Goal: Task Accomplishment & Management: Use online tool/utility

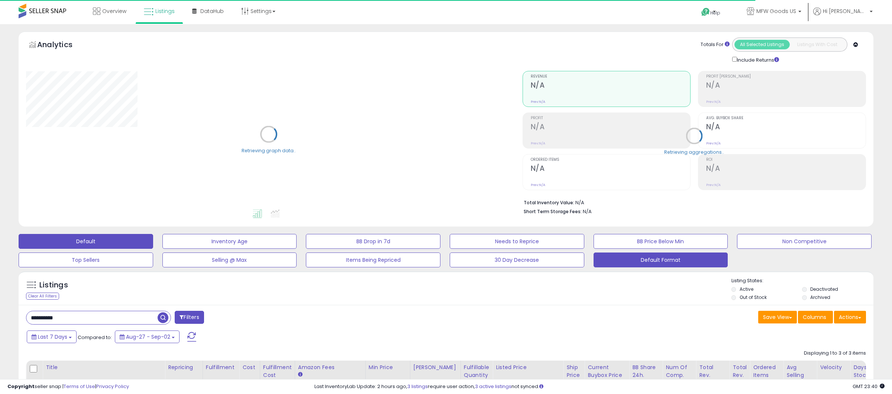
click at [642, 265] on button "Default Format" at bounding box center [660, 260] width 134 height 15
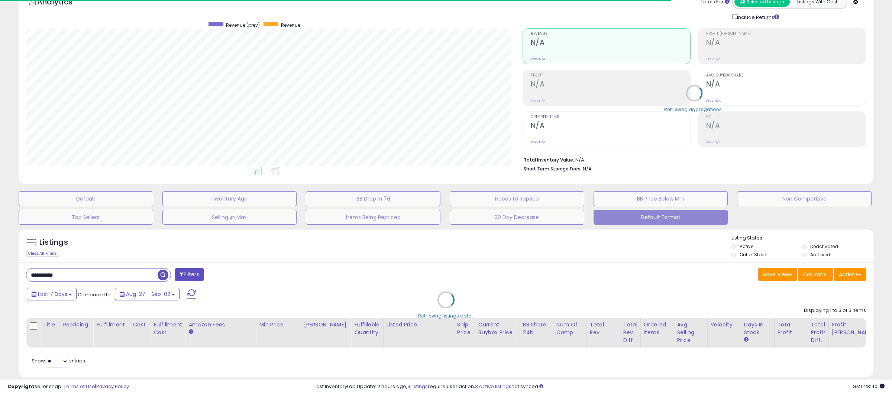
scroll to position [54, 0]
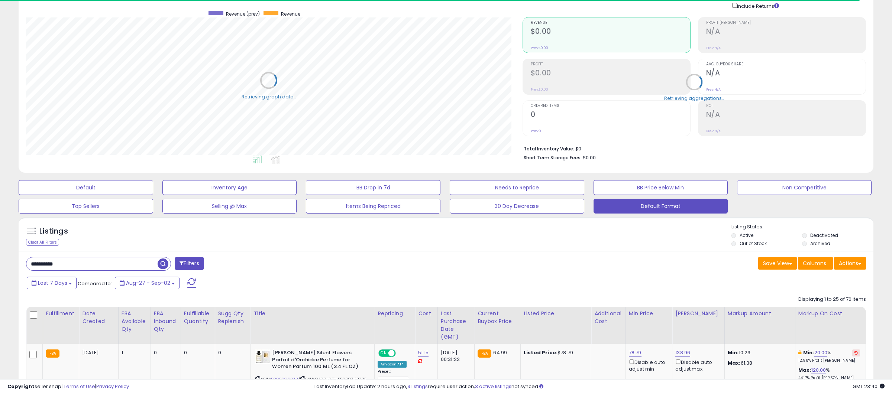
type input "****"
click at [104, 266] on input "****" at bounding box center [91, 263] width 131 height 13
click at [406, 242] on div "Listings Clear All Filters Listing States:" at bounding box center [446, 236] width 854 height 25
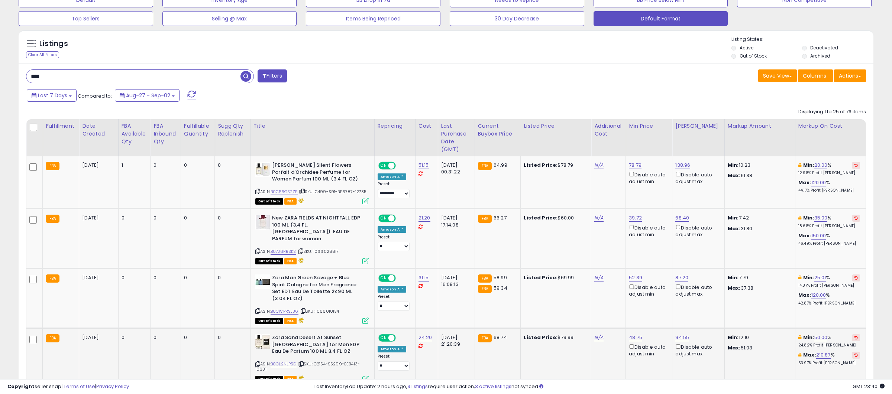
scroll to position [210, 0]
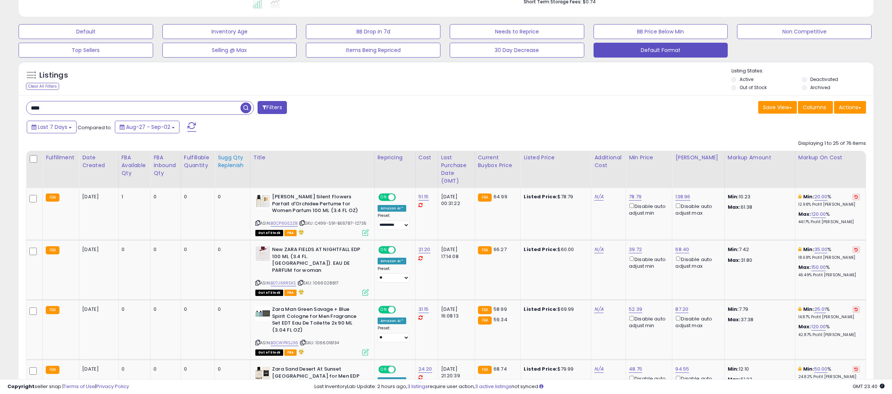
click at [223, 162] on div "Sugg Qty Replenish" at bounding box center [232, 162] width 29 height 16
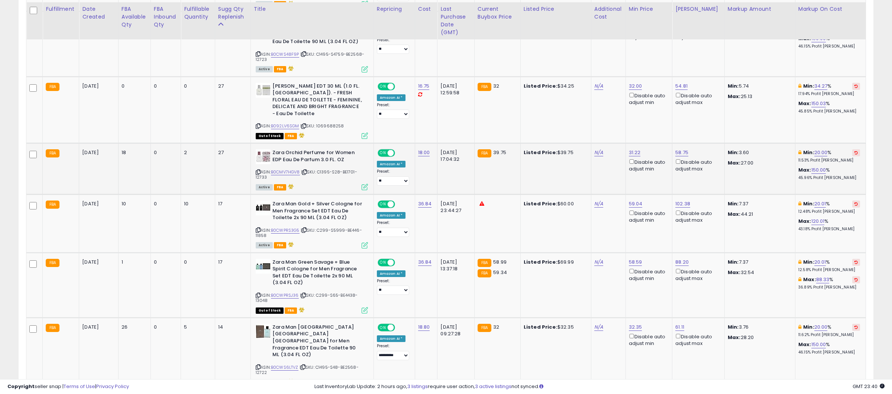
scroll to position [441, 0]
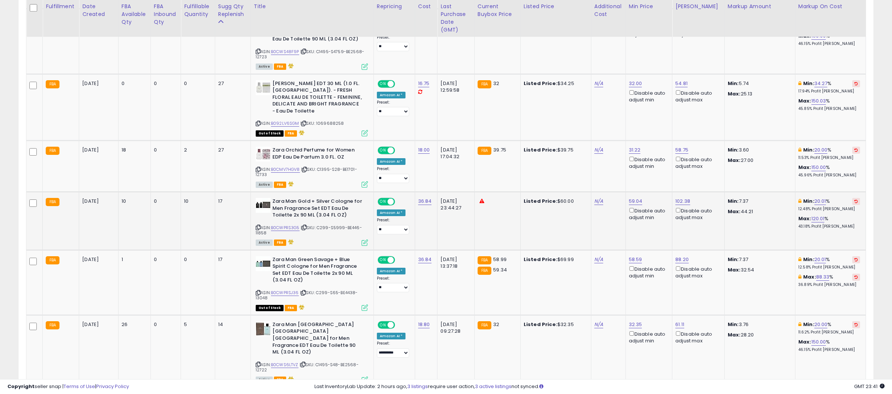
click at [259, 230] on icon at bounding box center [258, 227] width 5 height 4
click at [484, 202] on icon at bounding box center [481, 201] width 5 height 5
click at [484, 203] on icon at bounding box center [481, 201] width 5 height 5
click at [483, 203] on icon at bounding box center [481, 201] width 5 height 5
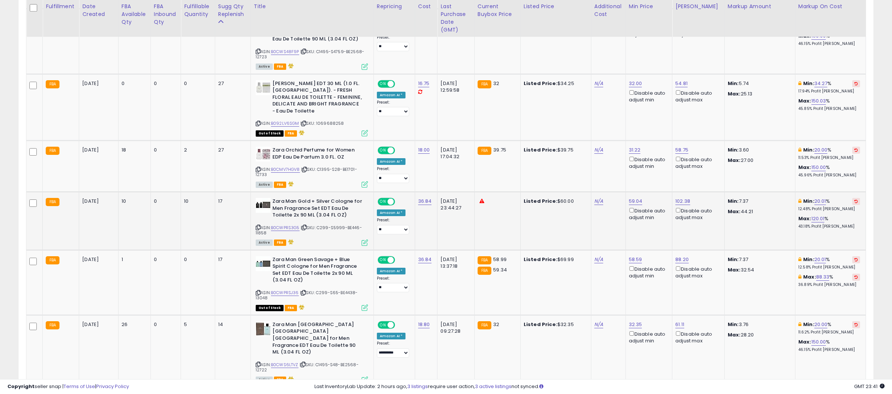
click at [484, 203] on icon at bounding box center [481, 201] width 5 height 5
click at [288, 229] on link "B0CWPRS3G5" at bounding box center [285, 228] width 29 height 6
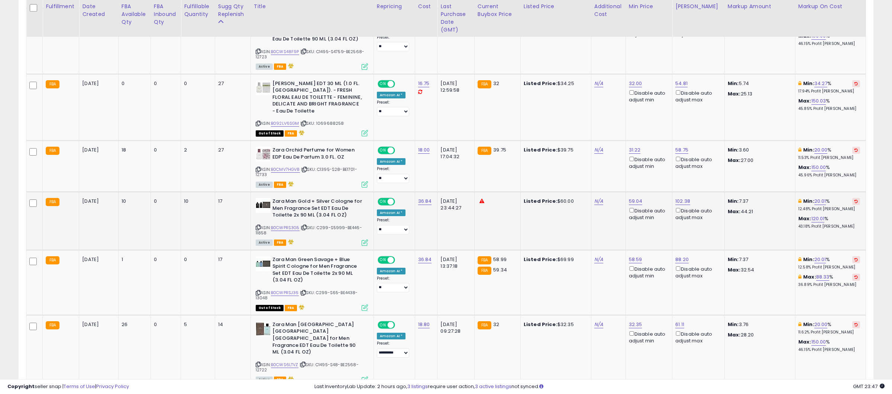
click at [260, 230] on icon at bounding box center [258, 227] width 5 height 4
